Goal: Information Seeking & Learning: Learn about a topic

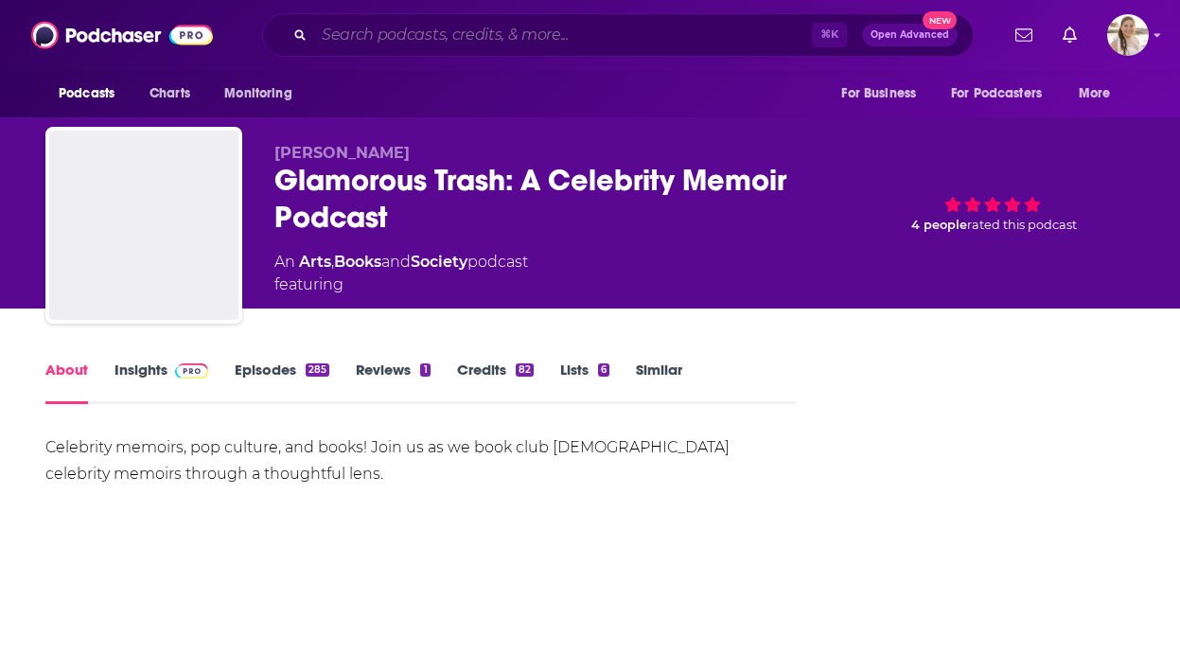
click at [639, 38] on input "Search podcasts, credits, & more..." at bounding box center [563, 35] width 498 height 30
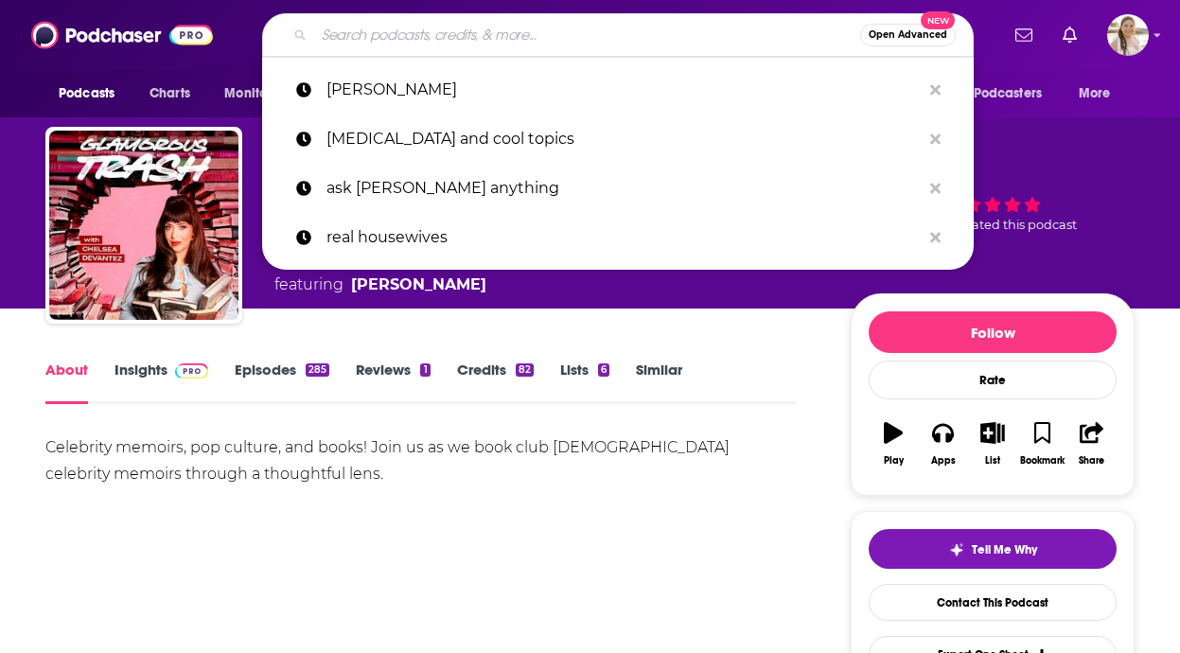
paste input "Sit Stay Read"
type input "Sit Stay Read"
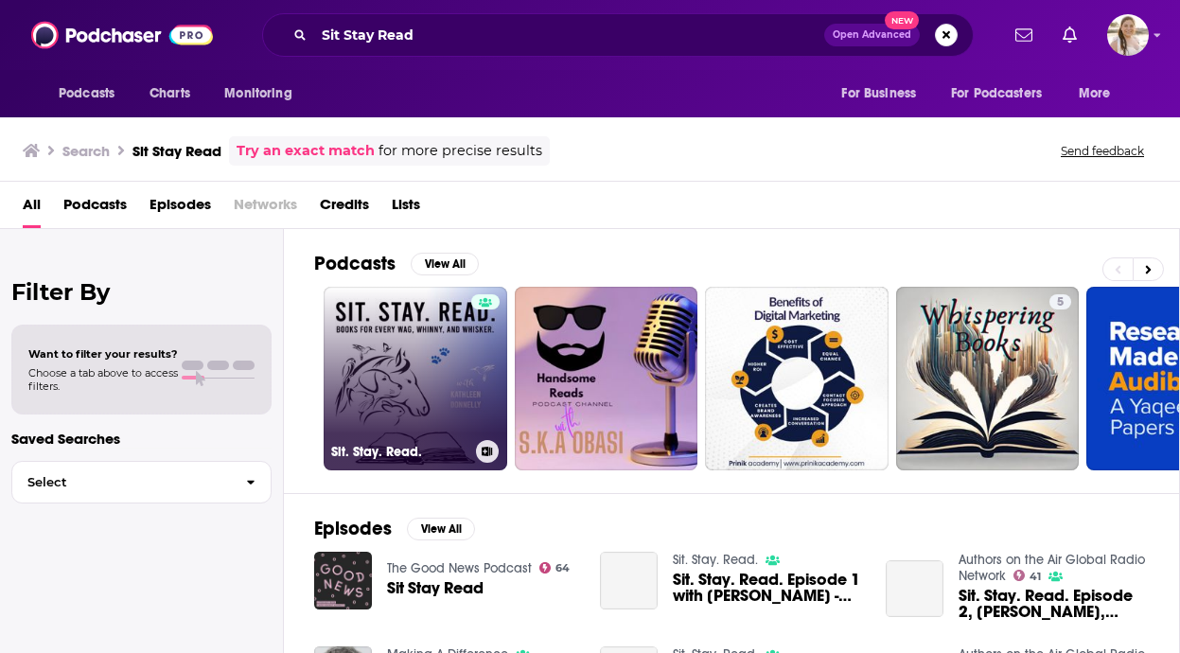
click at [427, 393] on link "Sit. Stay. Read." at bounding box center [416, 379] width 184 height 184
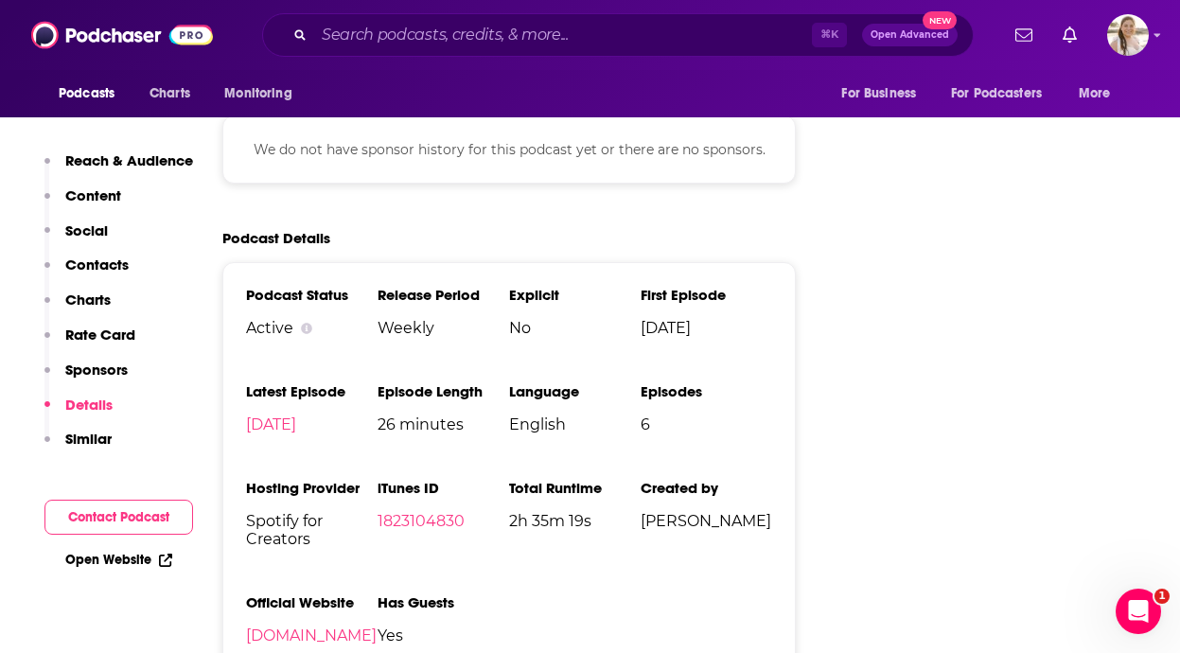
scroll to position [2364, 0]
